Goal: Task Accomplishment & Management: Manage account settings

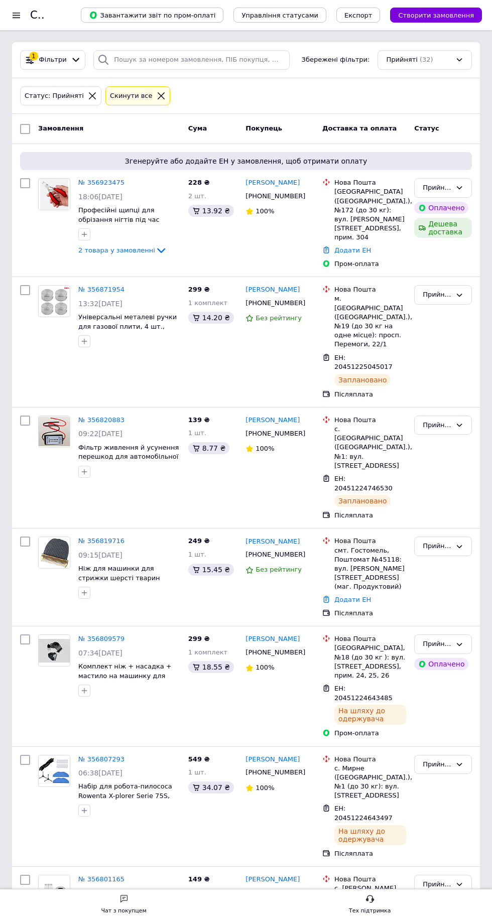
click at [97, 186] on link "№ 356923475" at bounding box center [101, 183] width 46 height 8
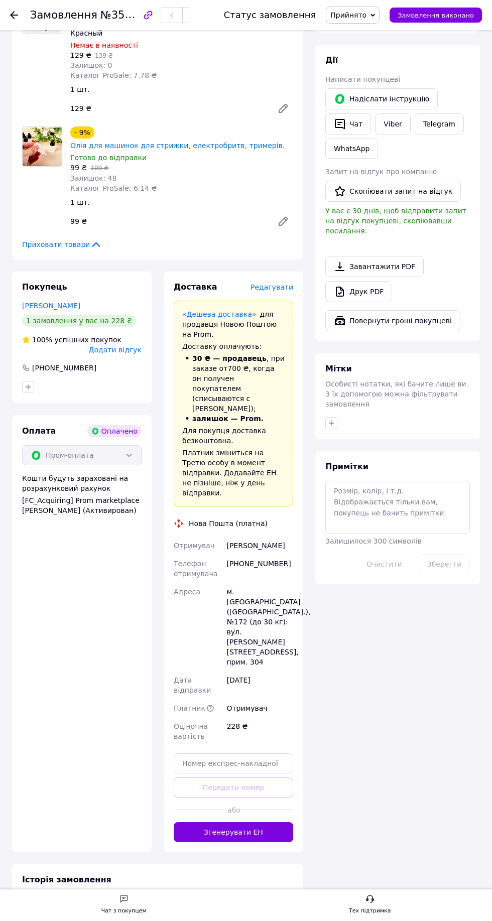
scroll to position [170, 0]
click at [253, 822] on button "Згенерувати ЕН" at bounding box center [233, 832] width 119 height 20
